Goal: Transaction & Acquisition: Purchase product/service

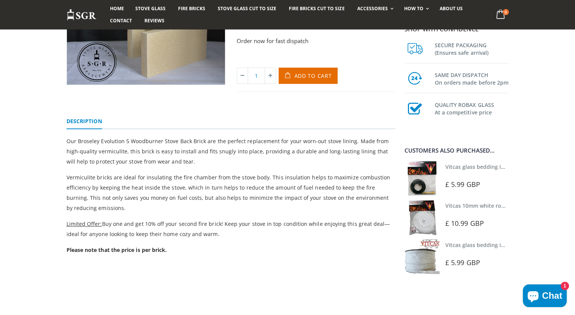
scroll to position [113, 0]
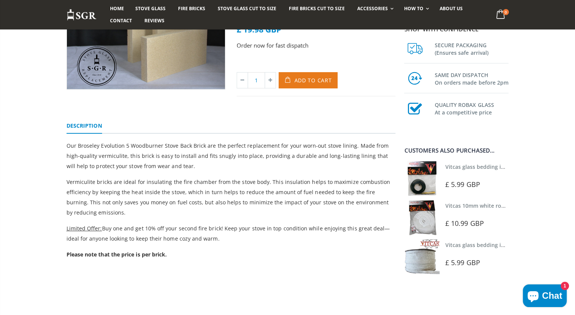
click at [312, 79] on span "Add to Cart" at bounding box center [312, 80] width 37 height 7
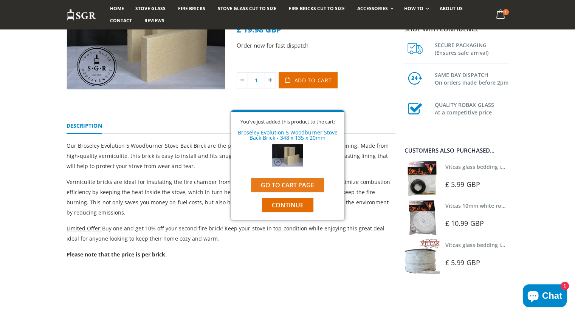
click at [305, 188] on link "Go to cart page" at bounding box center [287, 185] width 73 height 14
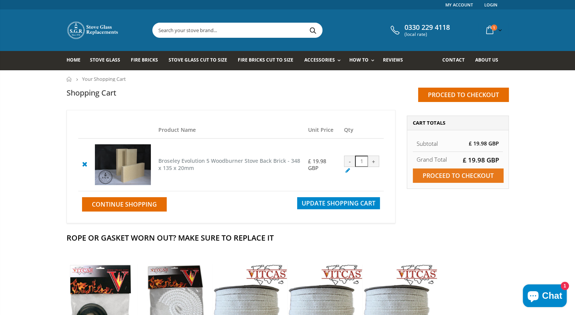
click at [489, 176] on input "Proceed to checkout" at bounding box center [457, 175] width 91 height 14
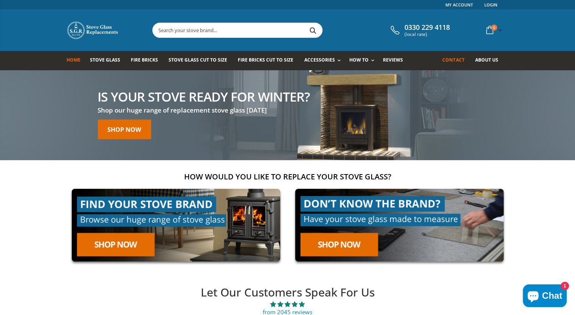
click at [453, 60] on span "Contact" at bounding box center [453, 60] width 22 height 6
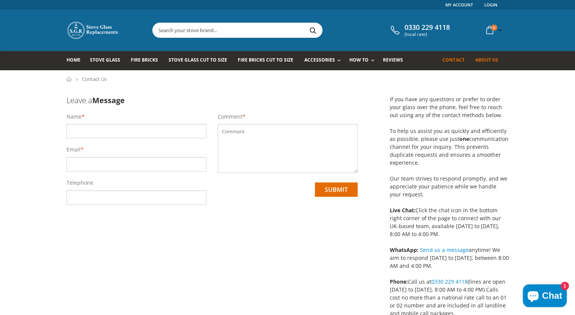
click at [488, 56] on link "About us" at bounding box center [488, 60] width 29 height 19
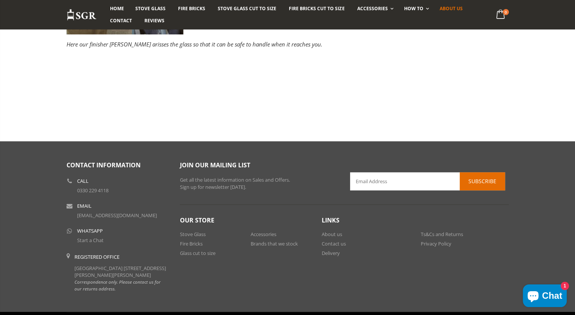
scroll to position [389, 0]
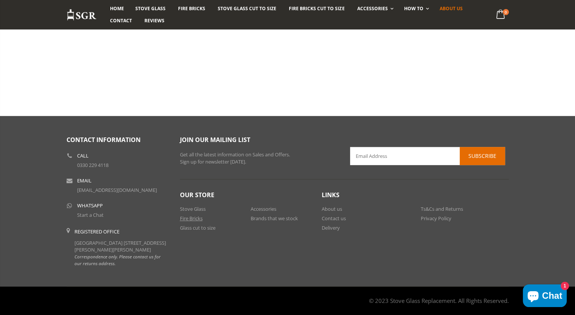
click at [195, 215] on link "Fire Bricks" at bounding box center [191, 218] width 23 height 7
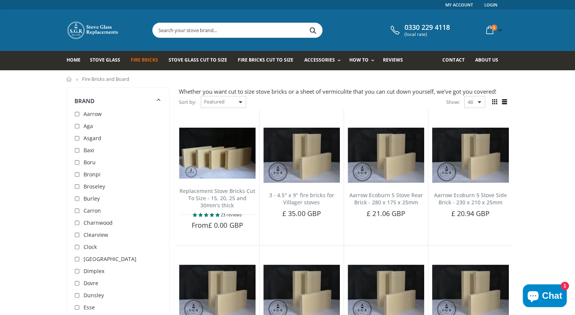
click at [80, 186] on input "checkbox" at bounding box center [78, 187] width 8 height 8
checkbox input "true"
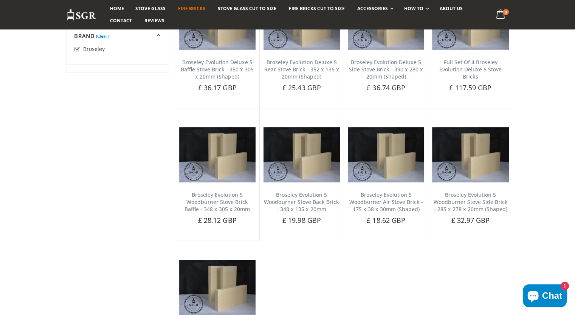
scroll to position [96, 0]
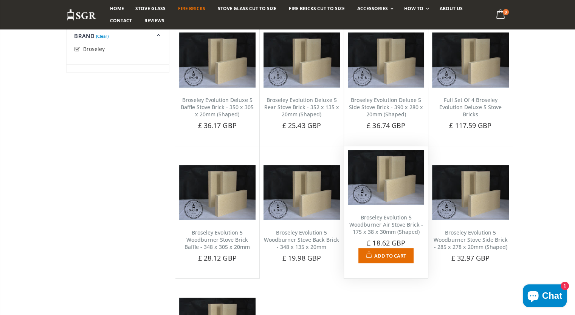
click at [377, 188] on img at bounding box center [386, 177] width 76 height 55
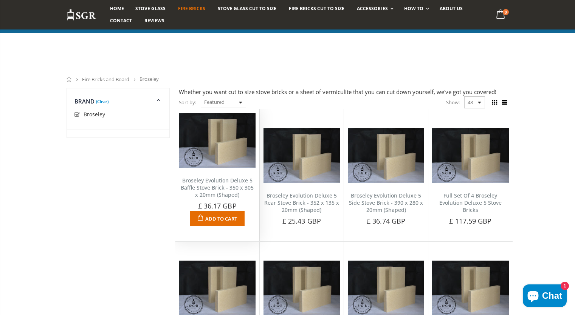
scroll to position [96, 0]
